Goal: Find specific page/section: Find specific page/section

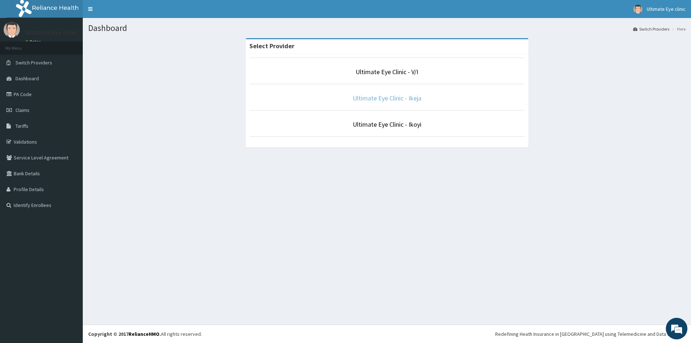
click at [385, 98] on link "Ultimate Eye Clinic - Ikeja" at bounding box center [387, 98] width 69 height 8
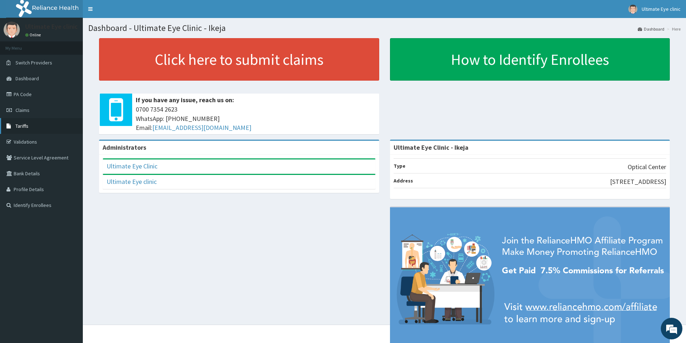
click at [23, 125] on span "Tariffs" at bounding box center [21, 126] width 13 height 6
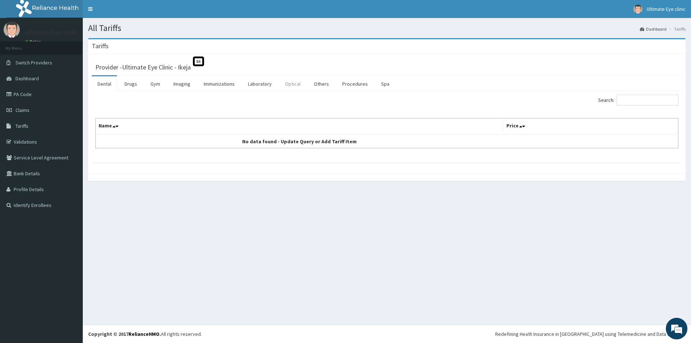
click at [295, 84] on link "Optical" at bounding box center [292, 83] width 27 height 15
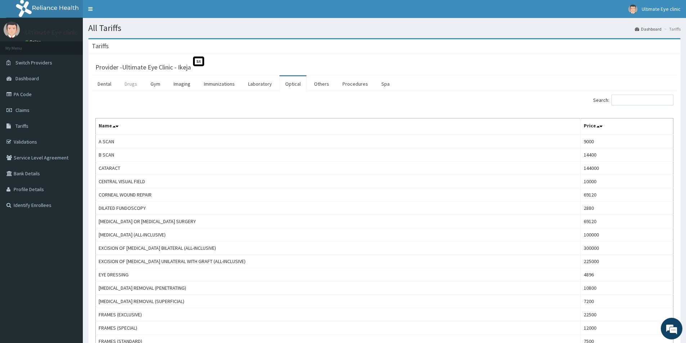
click at [134, 85] on link "Drugs" at bounding box center [131, 83] width 24 height 15
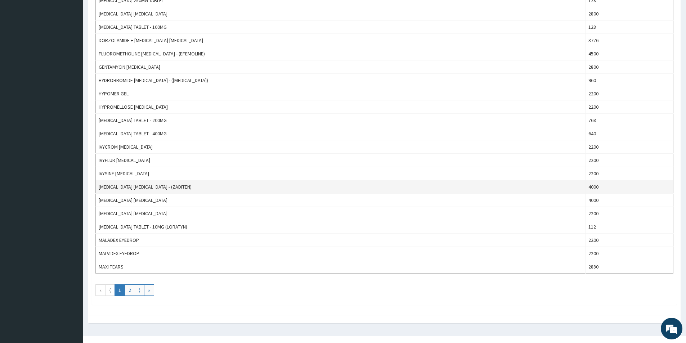
scroll to position [538, 0]
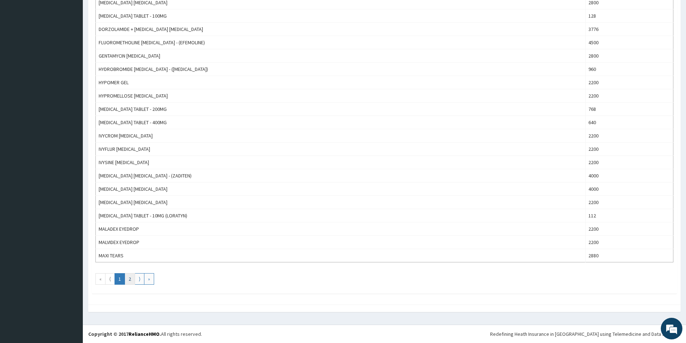
click at [128, 277] on link "2" at bounding box center [130, 279] width 10 height 12
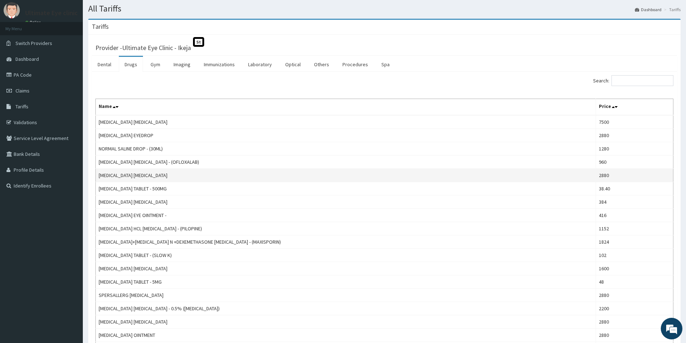
scroll to position [0, 0]
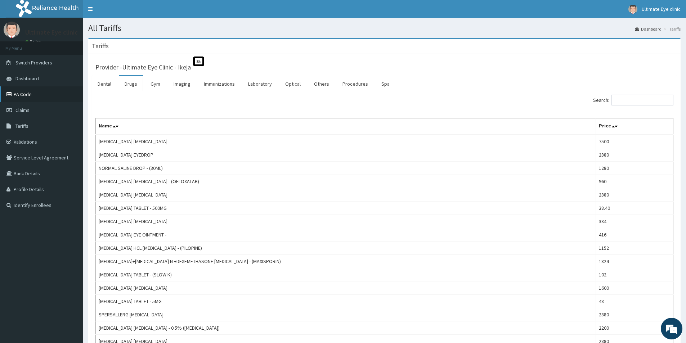
click at [24, 95] on link "PA Code" at bounding box center [41, 94] width 83 height 16
